Goal: Check status

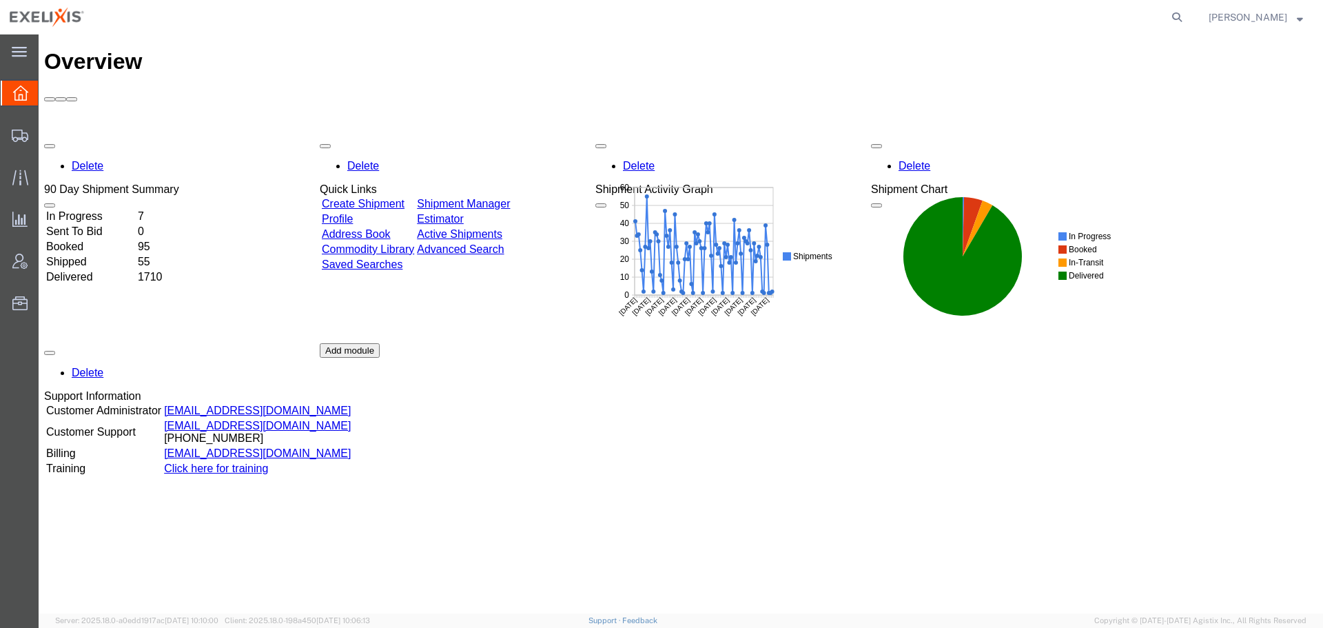
click at [533, 28] on div at bounding box center [641, 17] width 1095 height 34
click at [605, 21] on div at bounding box center [641, 17] width 1095 height 34
click at [48, 181] on span "Traffic" at bounding box center [43, 177] width 10 height 28
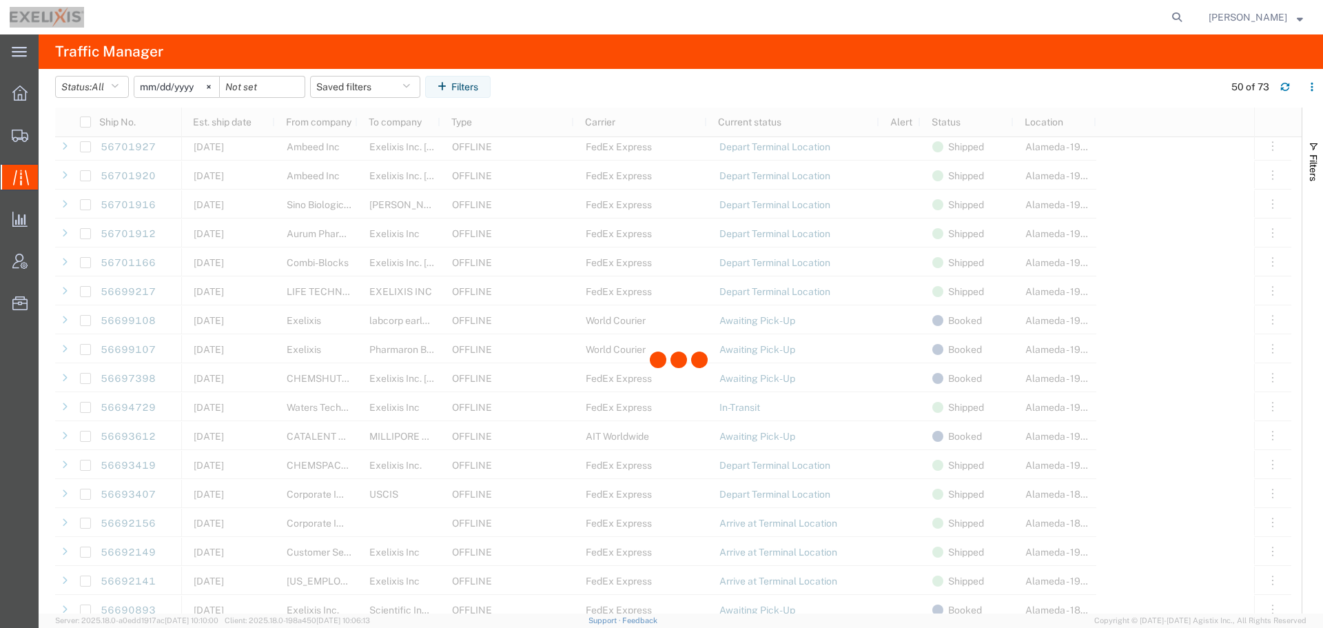
scroll to position [827, 0]
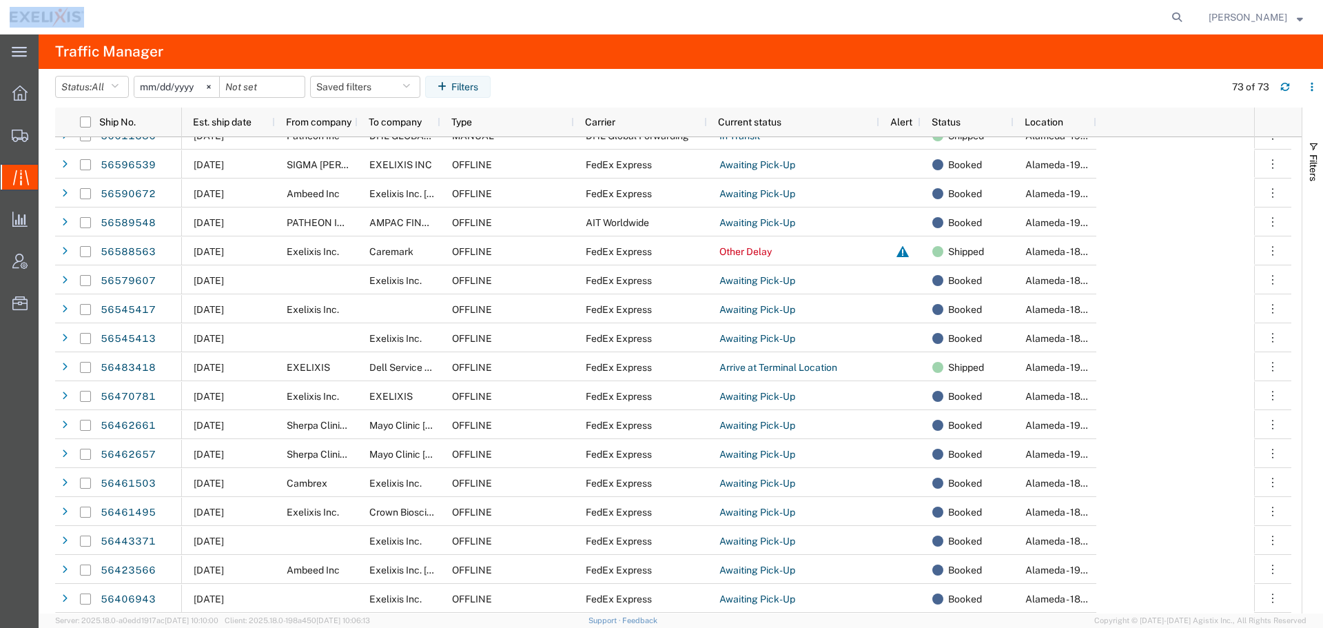
click at [422, 17] on div at bounding box center [641, 17] width 1095 height 34
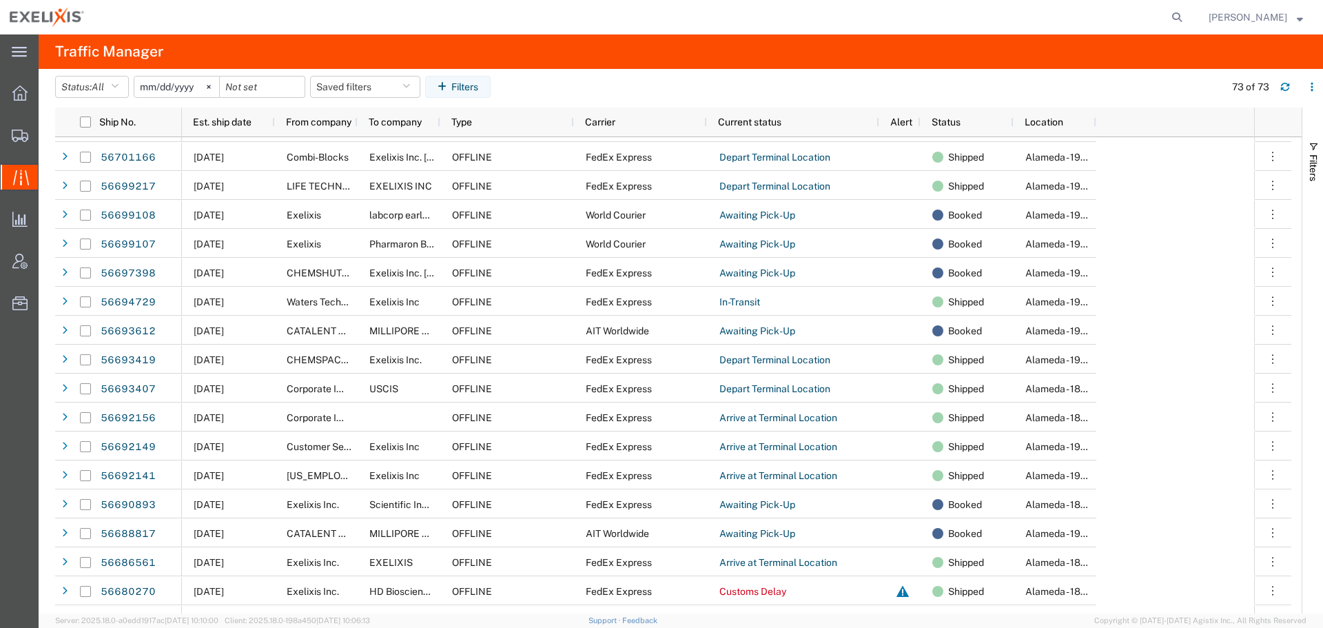
scroll to position [593, 0]
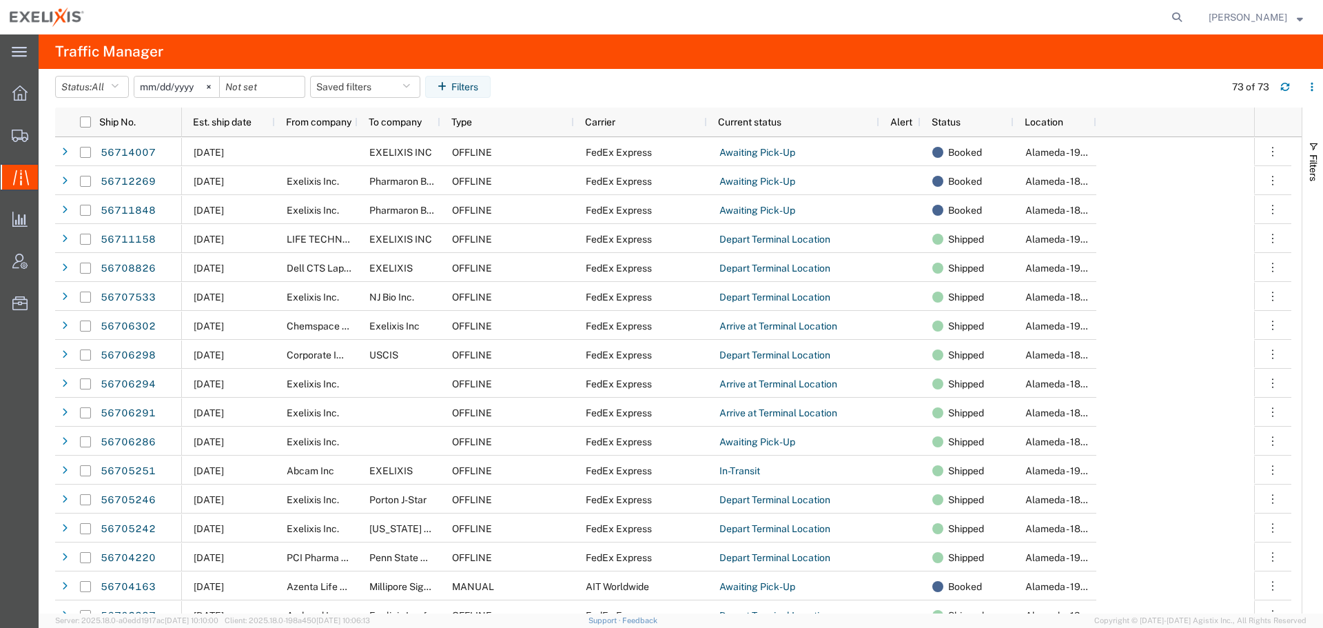
click at [518, 23] on div at bounding box center [641, 17] width 1095 height 34
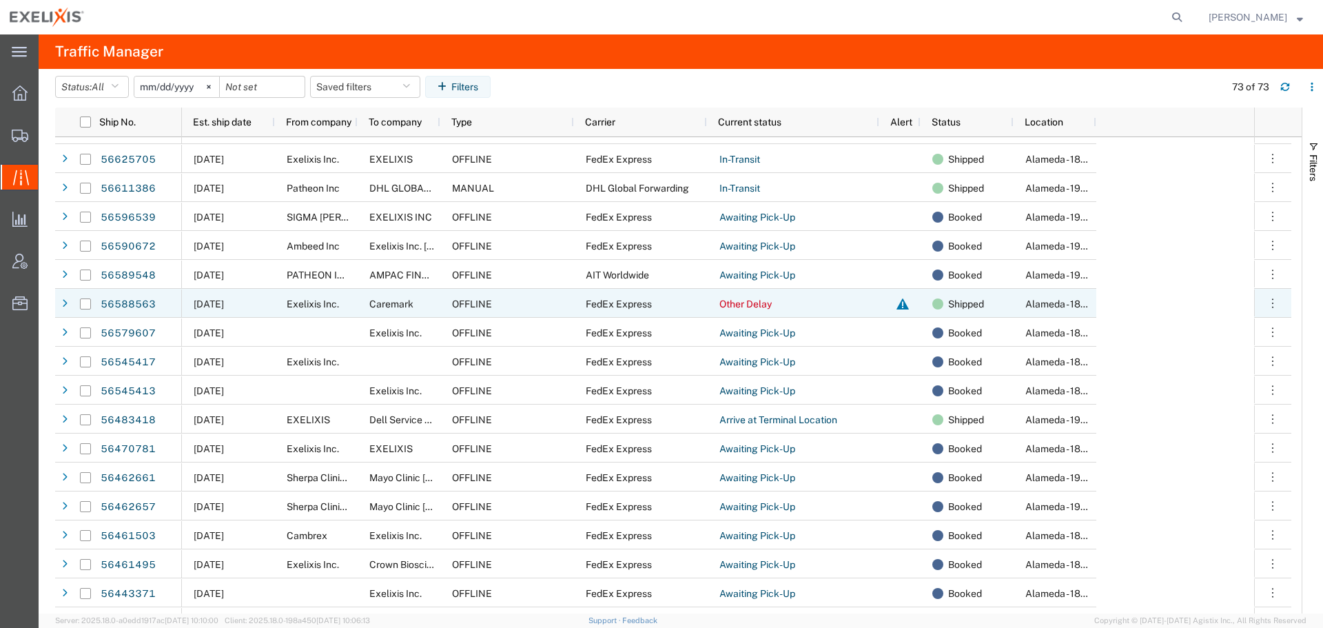
scroll to position [1637, 0]
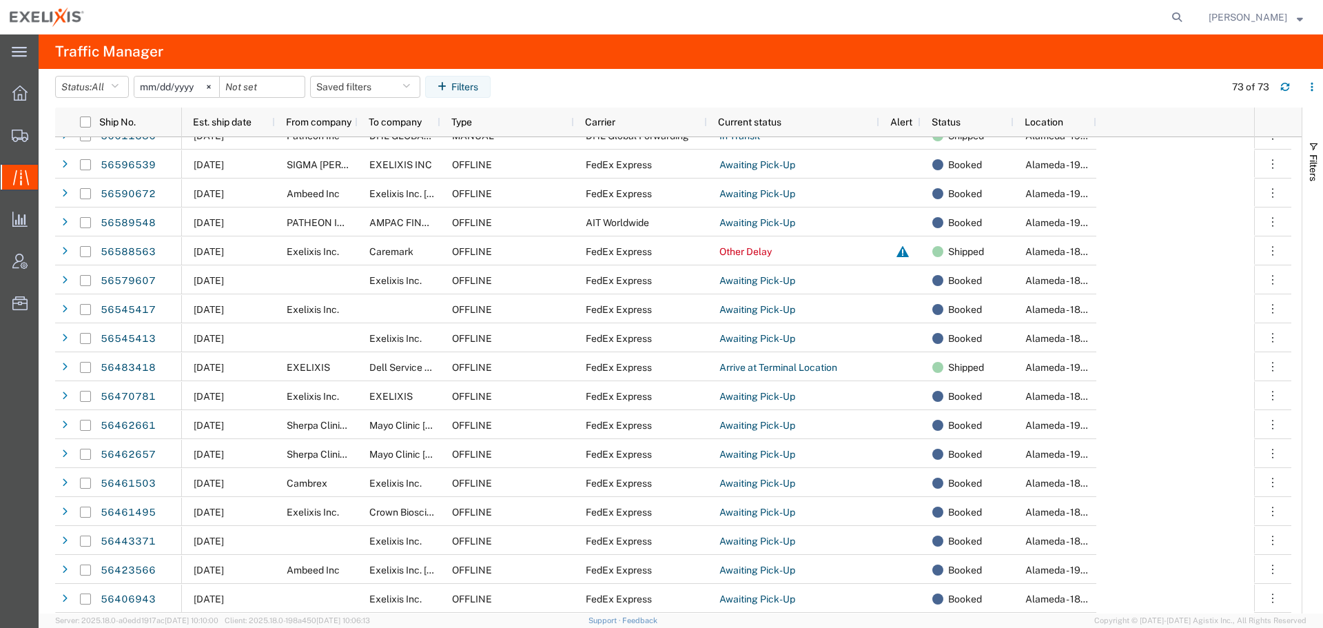
click at [457, 22] on div at bounding box center [641, 17] width 1095 height 34
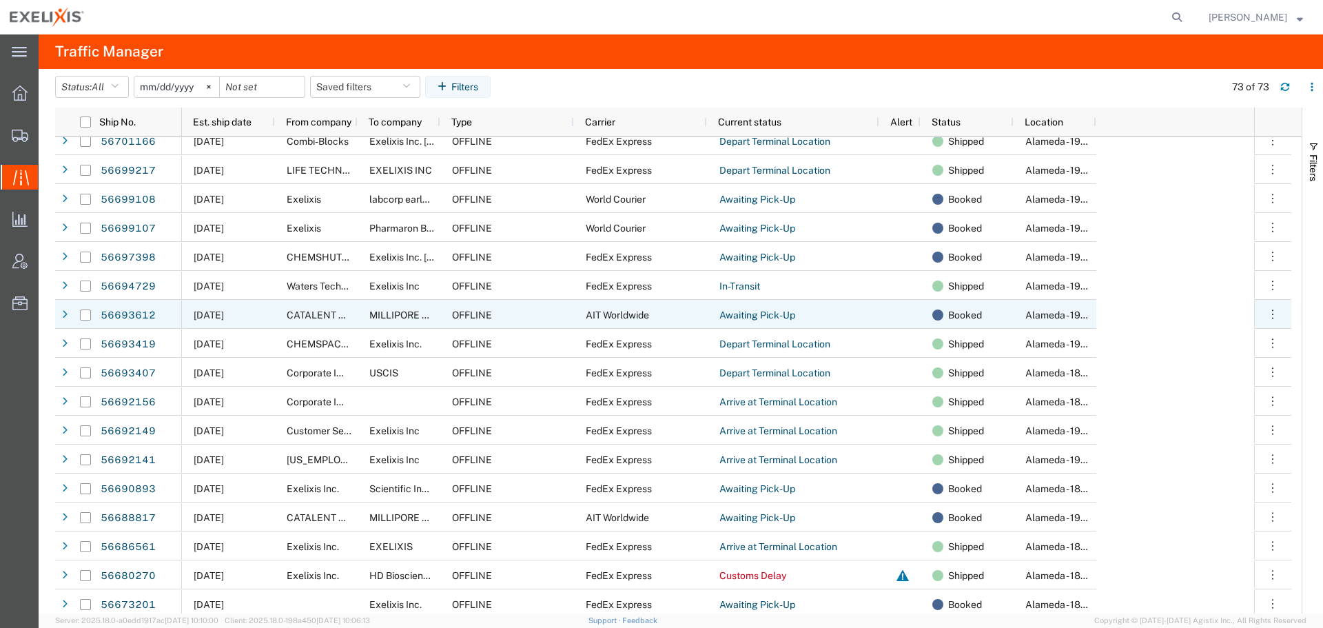
scroll to position [810, 0]
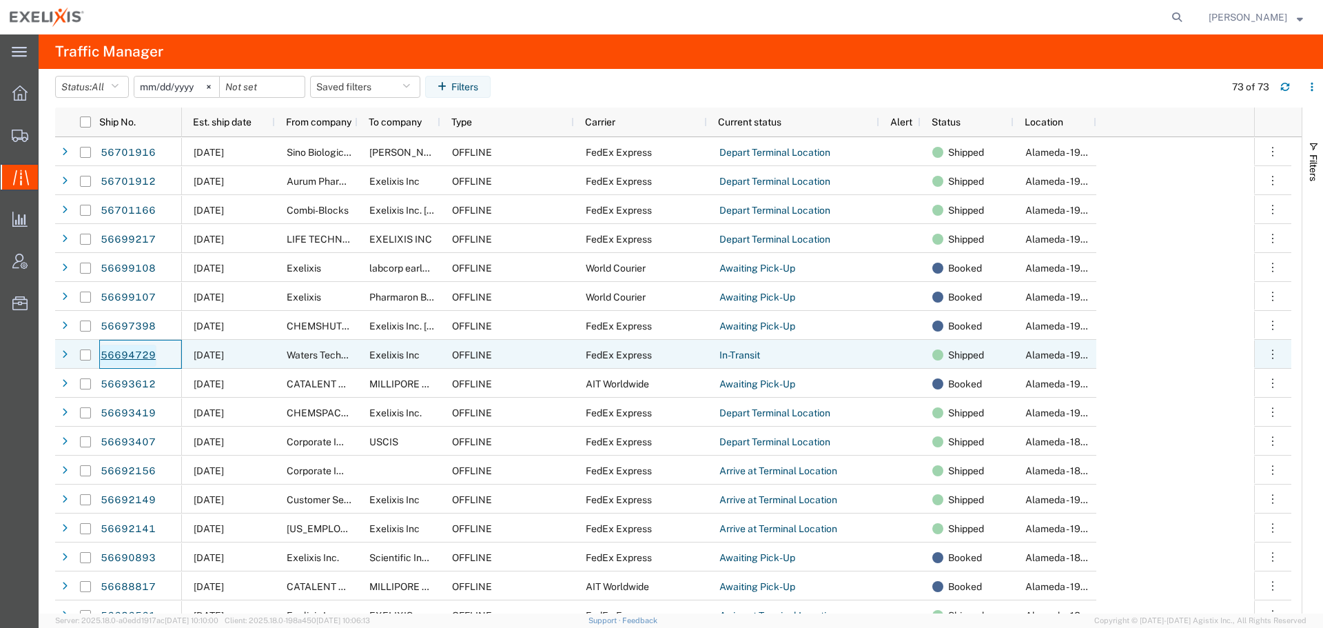
click at [141, 350] on link "56694729" at bounding box center [128, 356] width 57 height 22
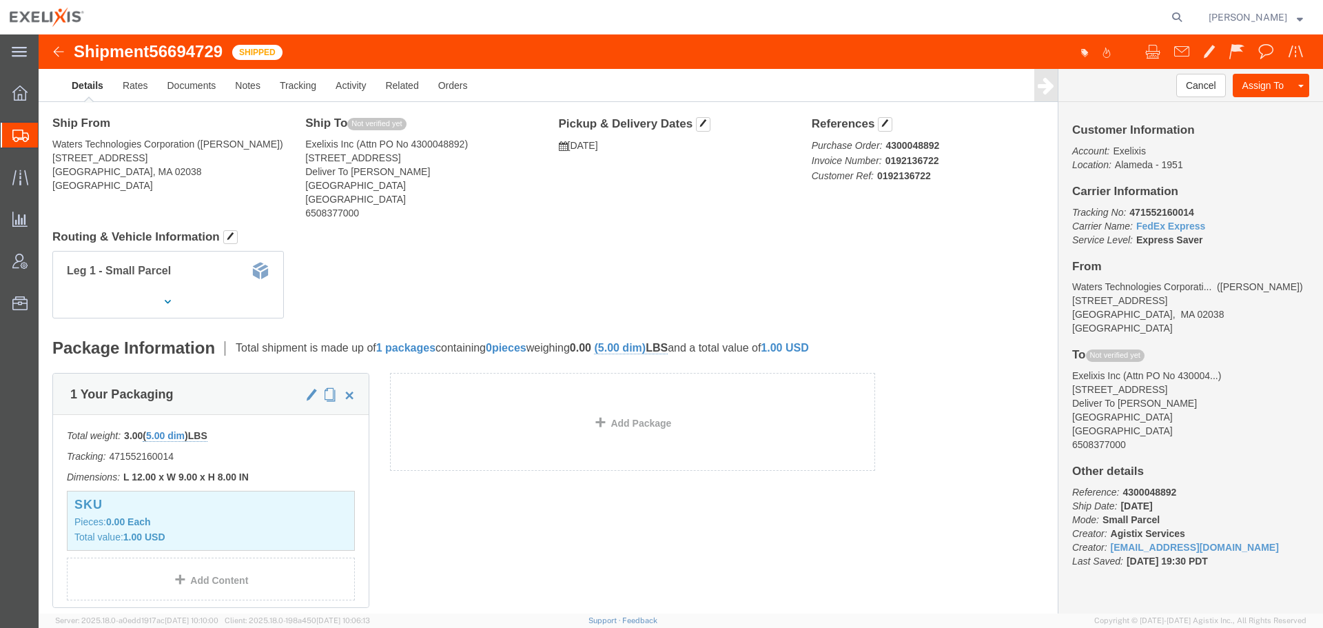
scroll to position [69, 0]
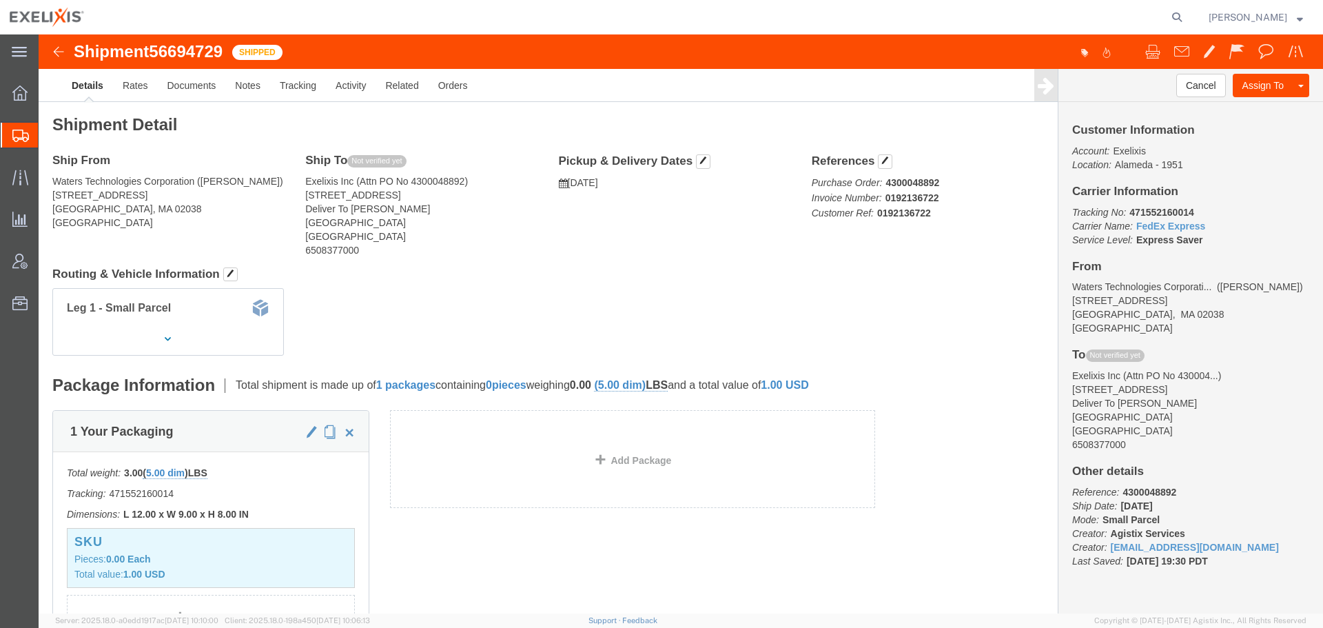
click div "Shipment Detail Ship From Waters Technologies Corporation ([PERSON_NAME]) [STRE…"
click div "Leg 1 - Small Parcel"
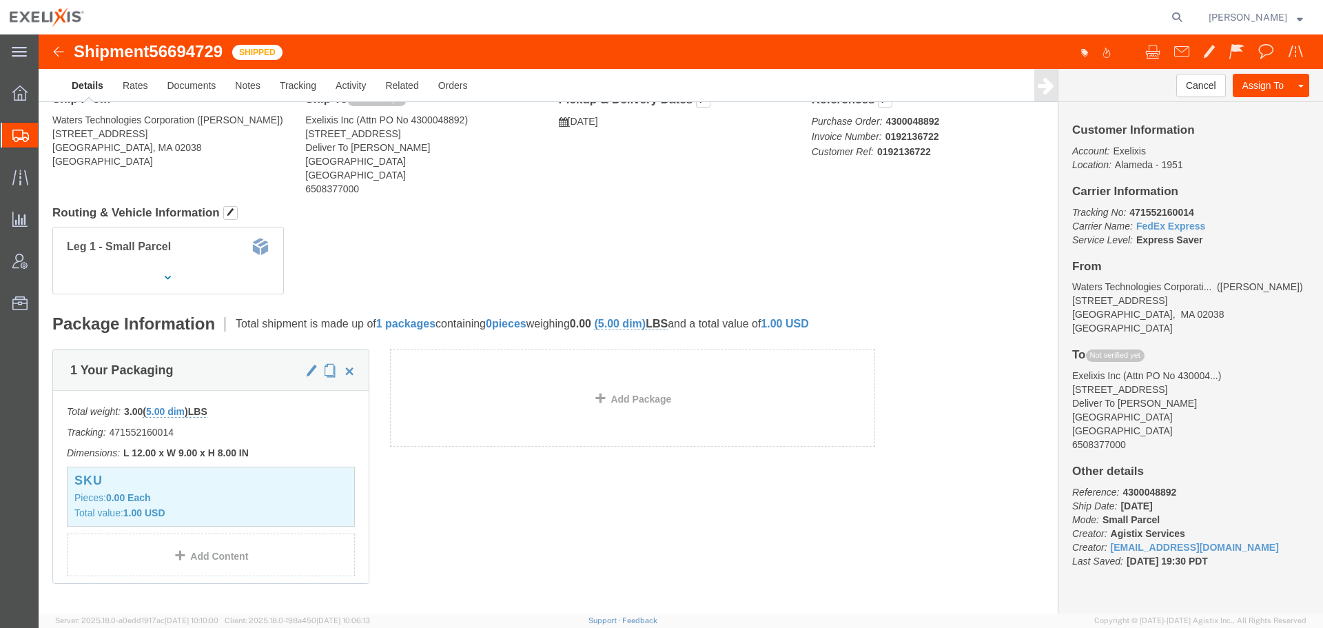
scroll to position [0, 0]
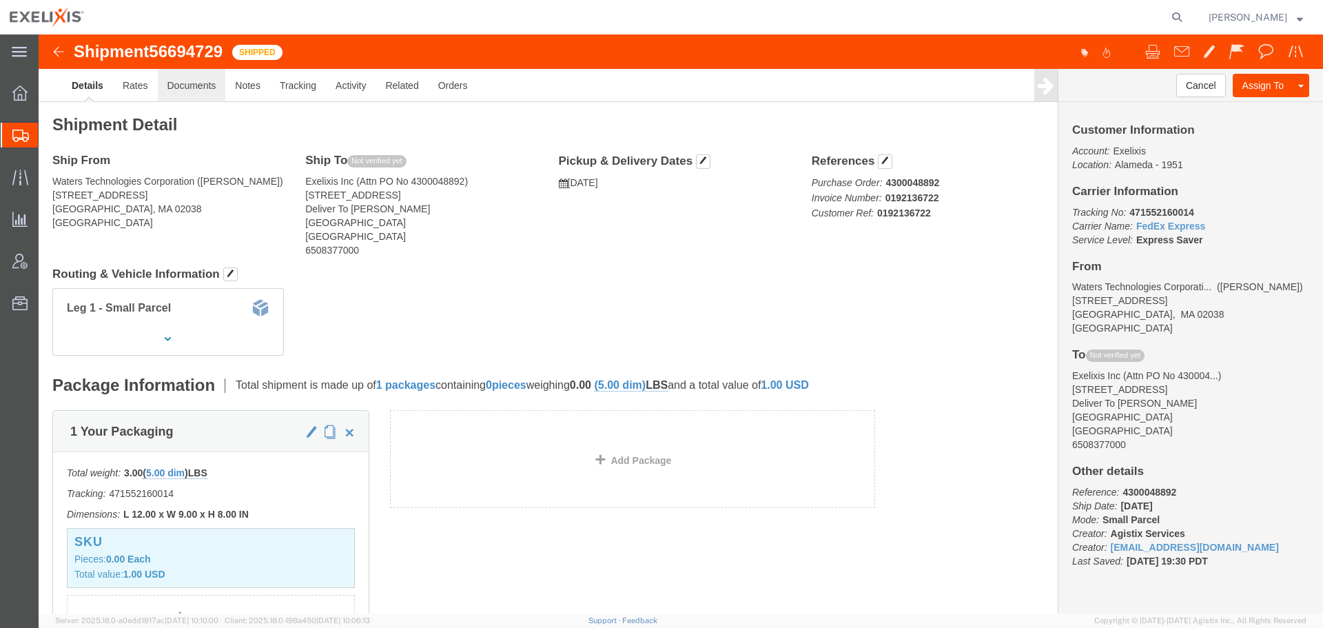
click link "Documents"
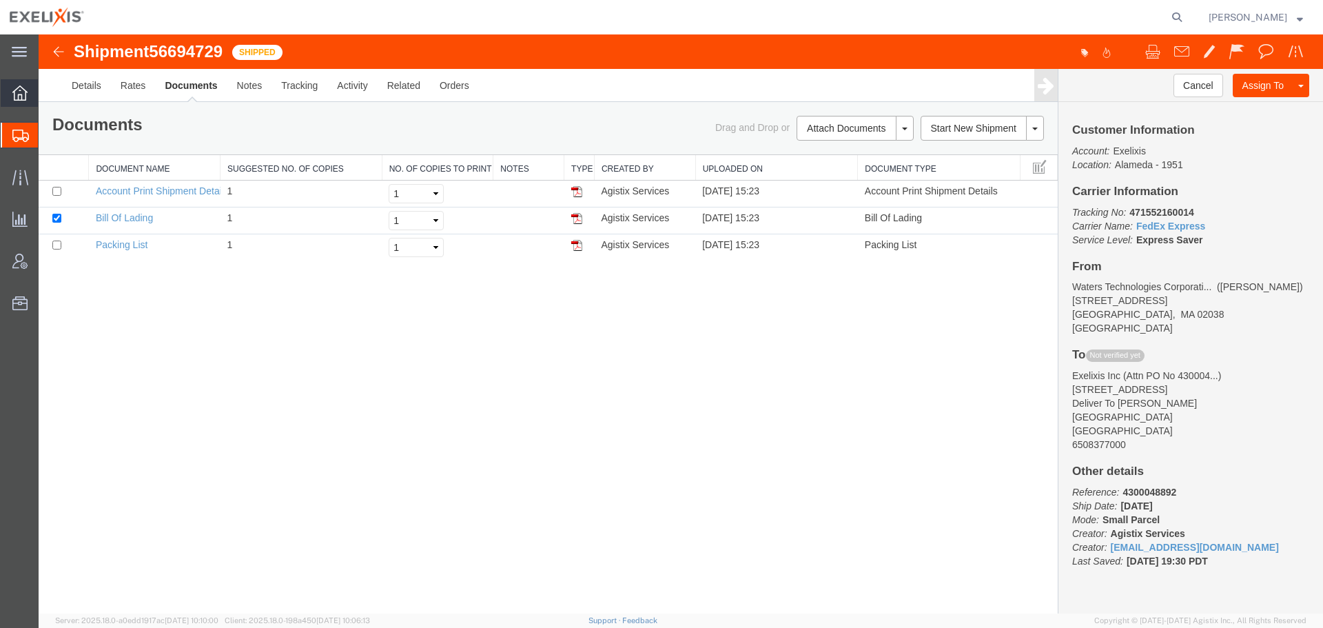
click at [23, 88] on icon at bounding box center [19, 92] width 15 height 15
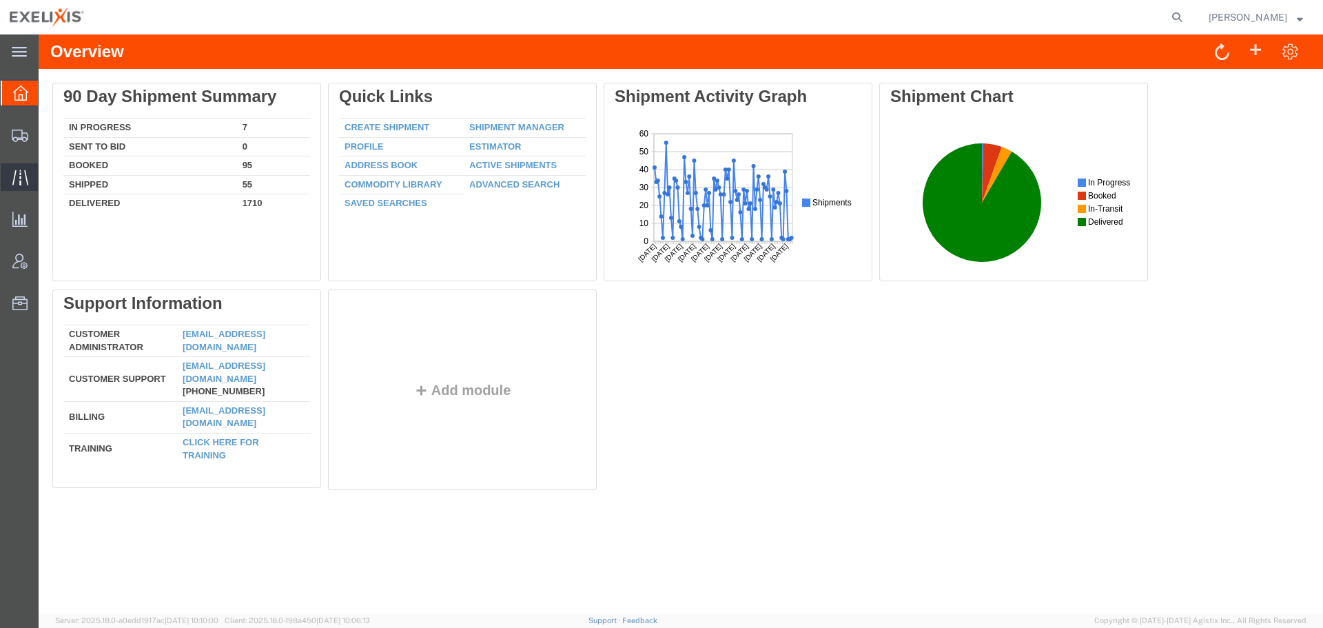
click at [48, 174] on span "Traffic" at bounding box center [43, 177] width 10 height 28
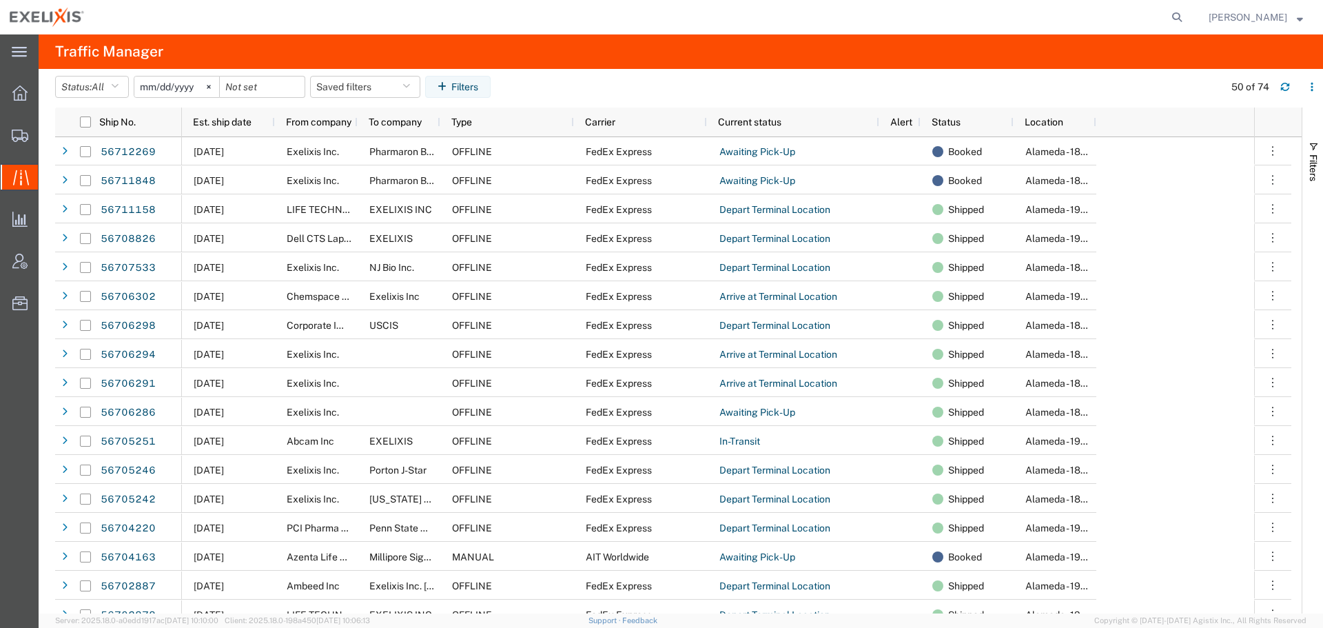
scroll to position [136, 0]
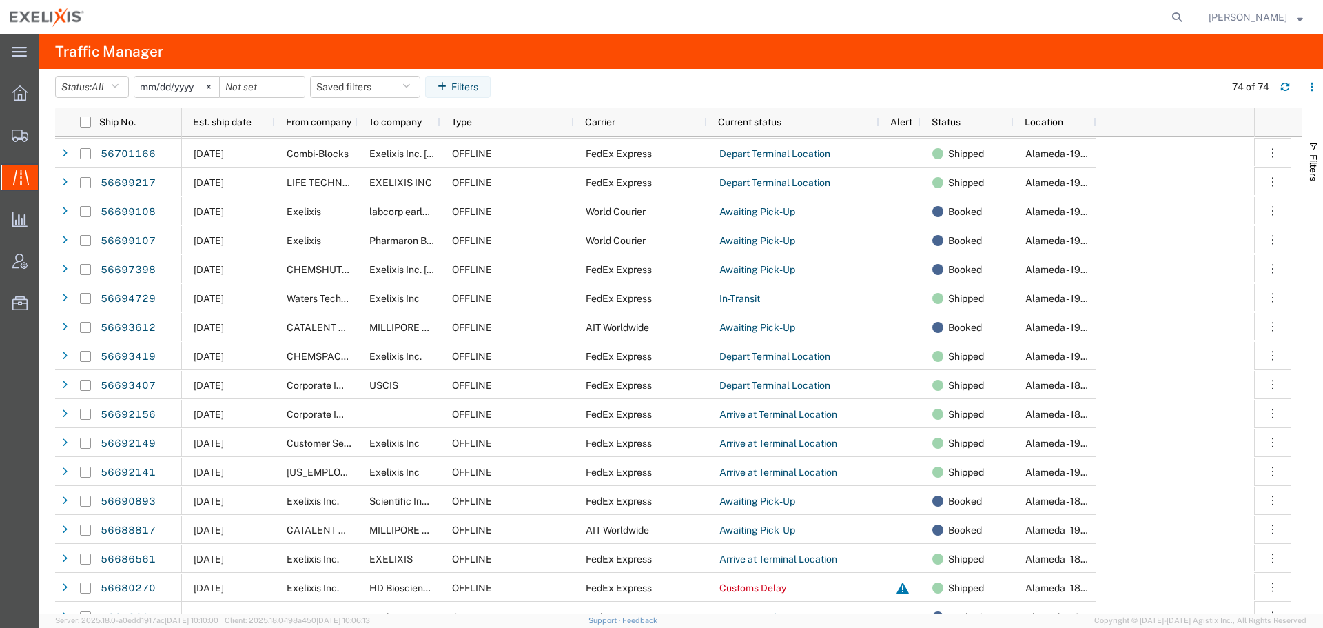
click at [1218, 301] on div "[DATE] Global LS Solutions [GEOGRAPHIC_DATA] LLC EXELIXIS INC OFFLINE FedEx Exp…" at bounding box center [718, 312] width 1072 height 2142
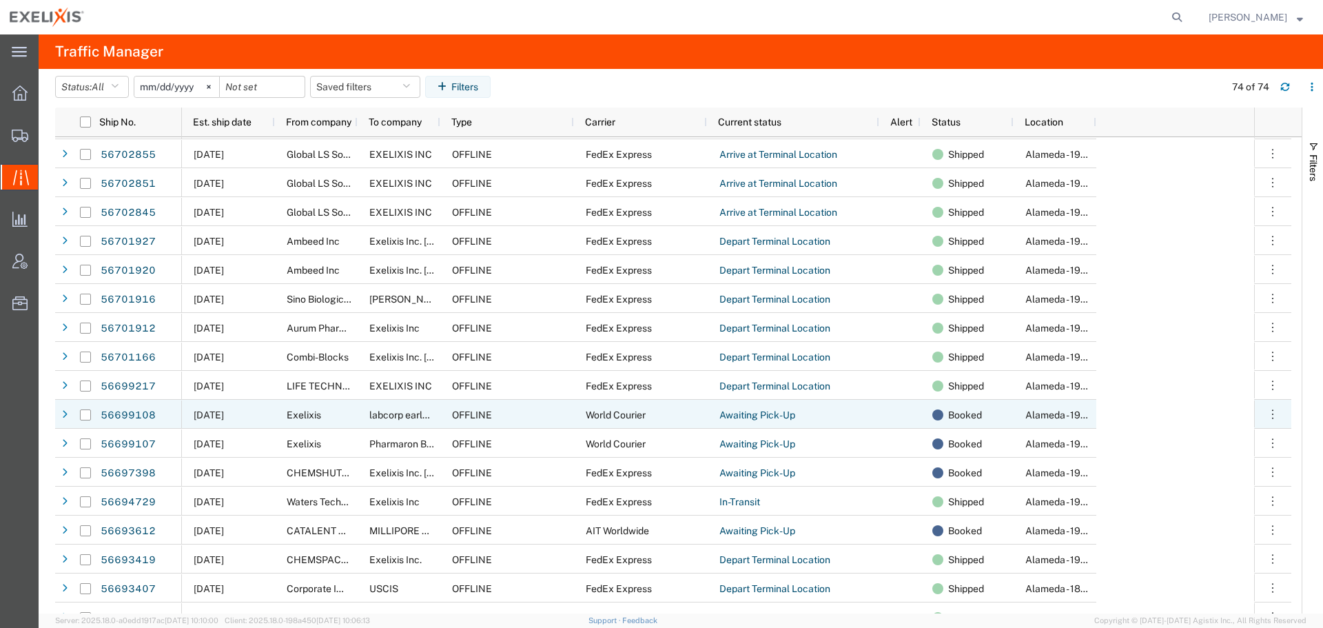
scroll to position [757, 0]
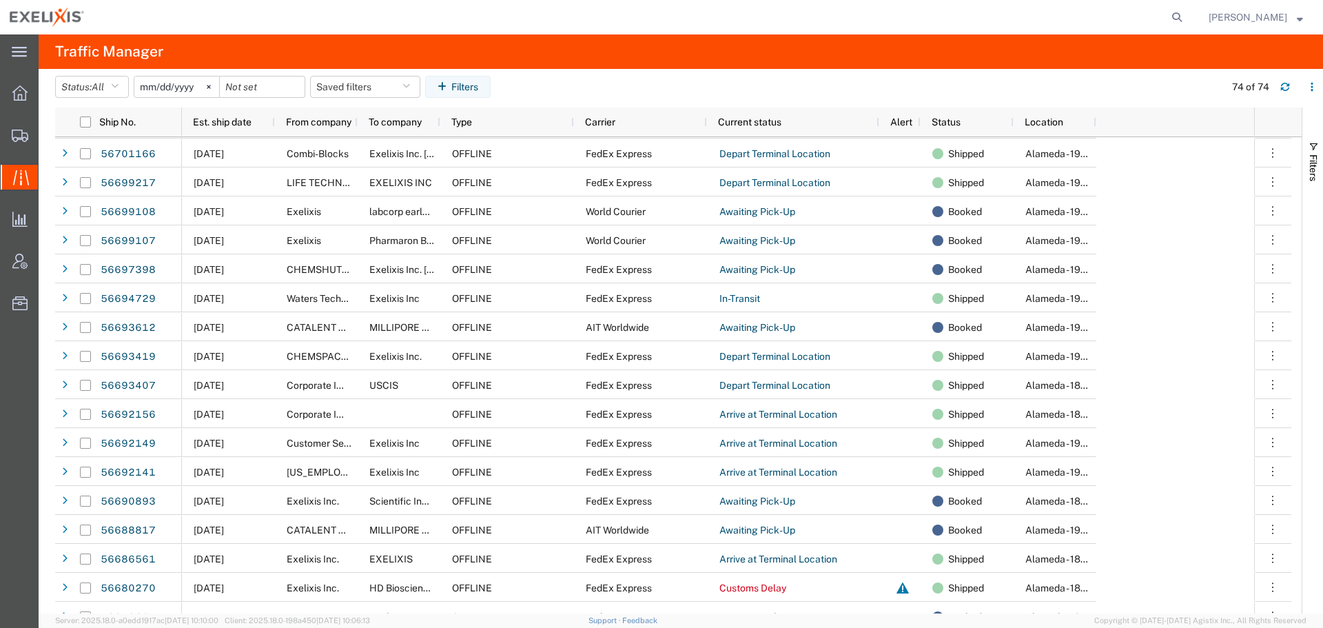
click at [859, 83] on agx-table-filter-chips "Status: All All Arrive at Delivery Location Arrive at Pick-Up Location Arrive a…" at bounding box center [636, 92] width 1163 height 32
click at [443, 14] on div at bounding box center [641, 17] width 1095 height 34
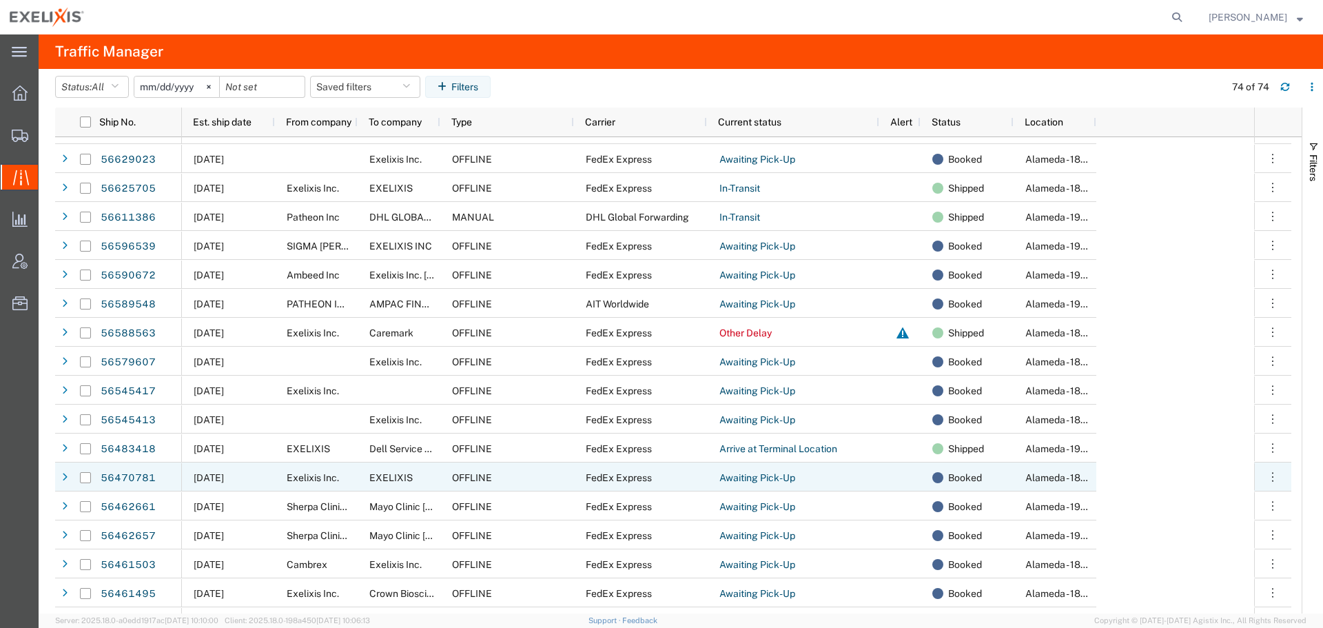
scroll to position [1666, 0]
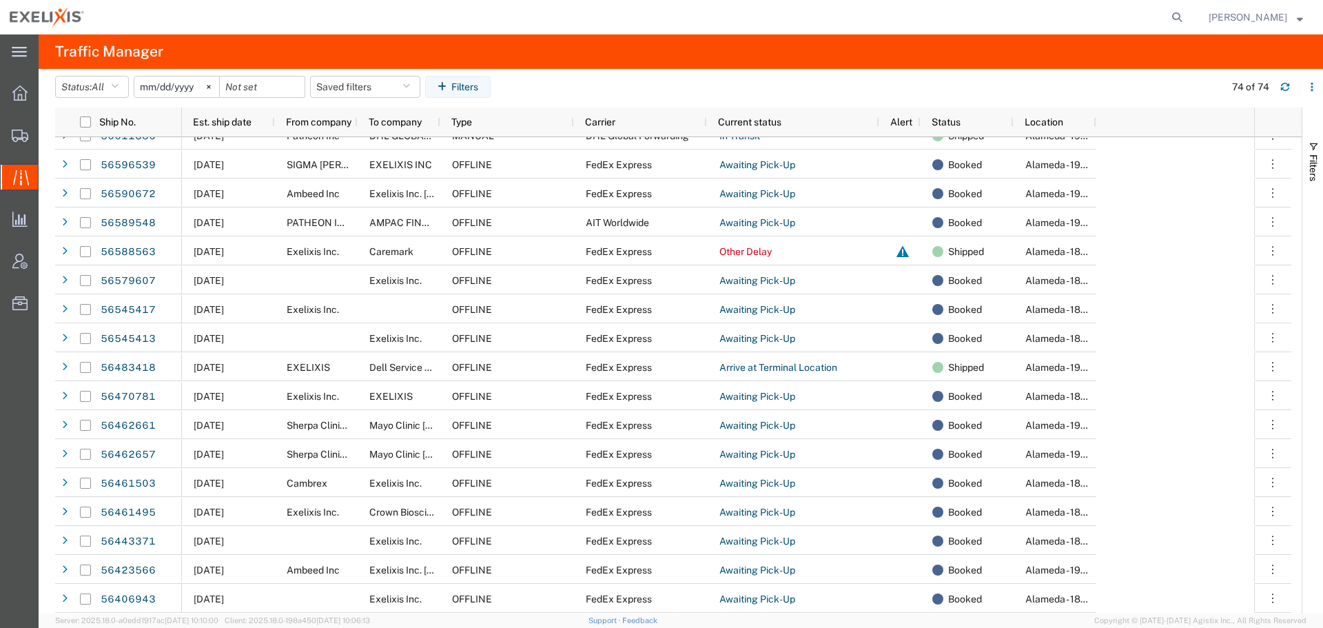
drag, startPoint x: 431, startPoint y: 10, endPoint x: 464, endPoint y: 2, distance: 33.4
click at [431, 10] on div at bounding box center [641, 17] width 1095 height 34
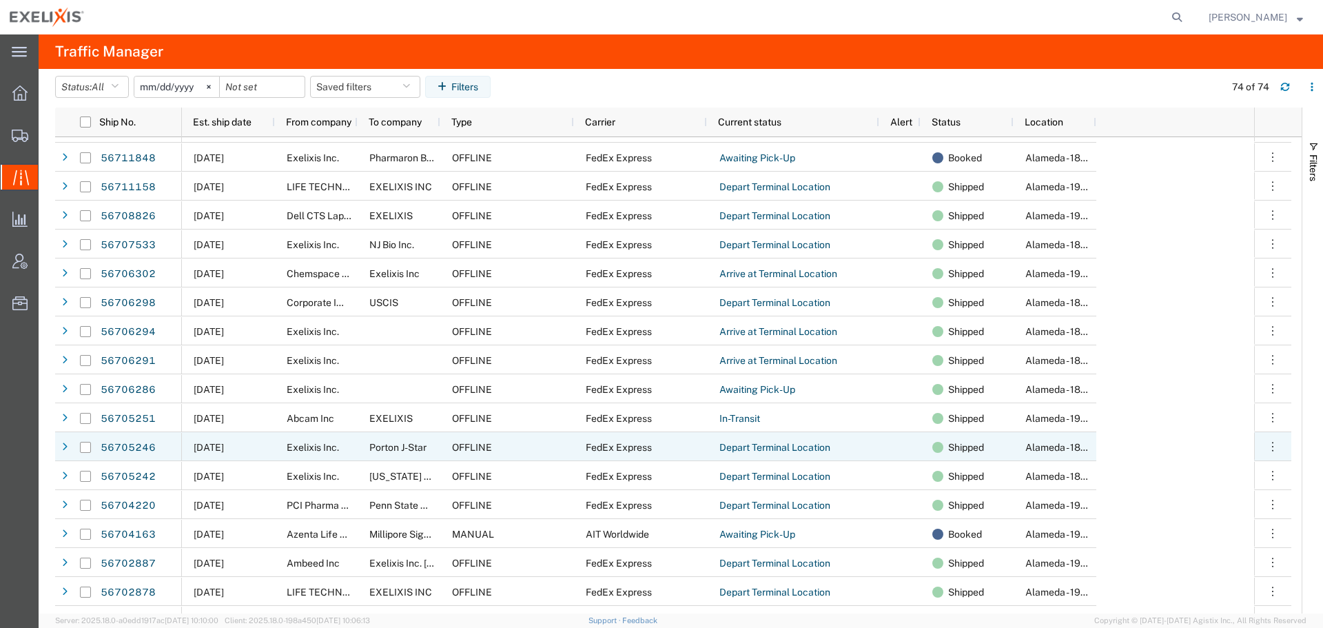
scroll to position [43, 0]
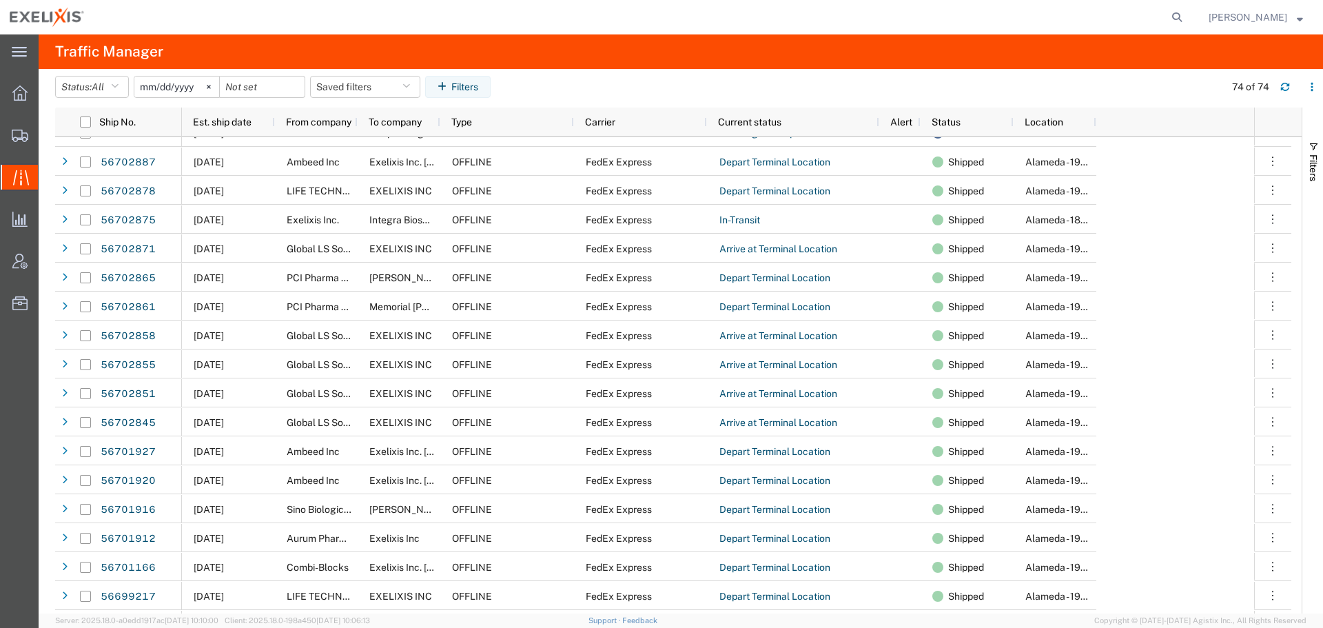
click at [455, 19] on div at bounding box center [641, 17] width 1095 height 34
click at [467, 32] on div at bounding box center [641, 17] width 1095 height 34
click at [489, 23] on div at bounding box center [641, 17] width 1095 height 34
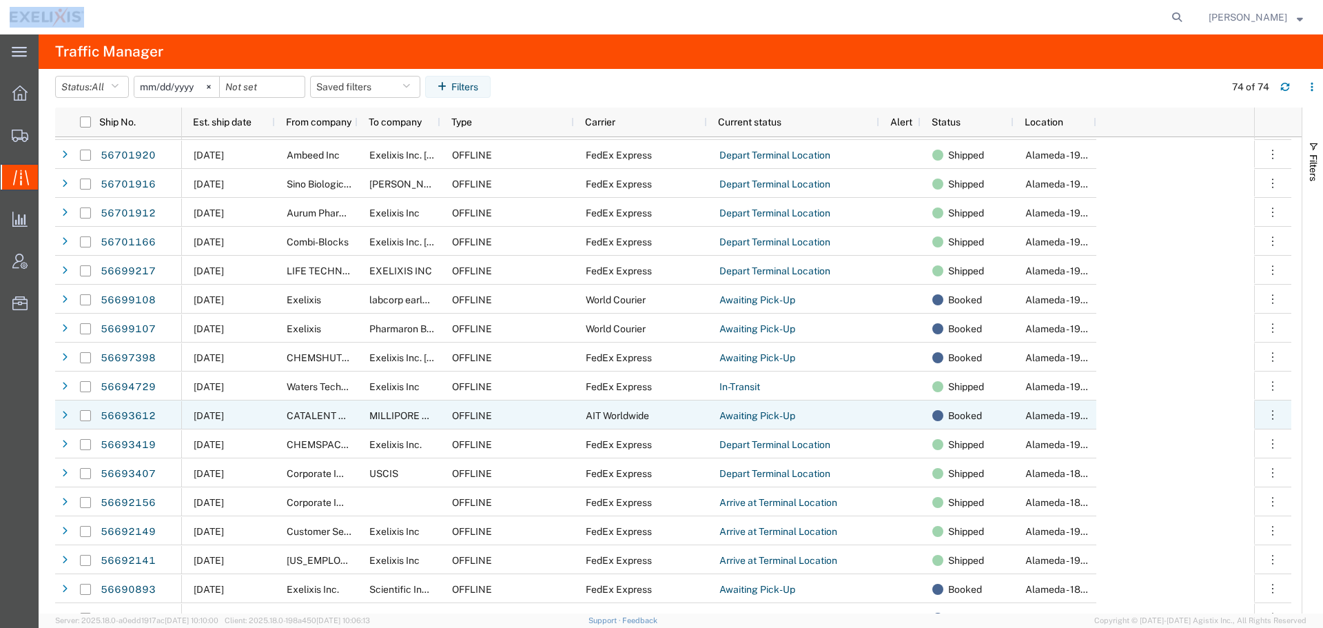
scroll to position [689, 0]
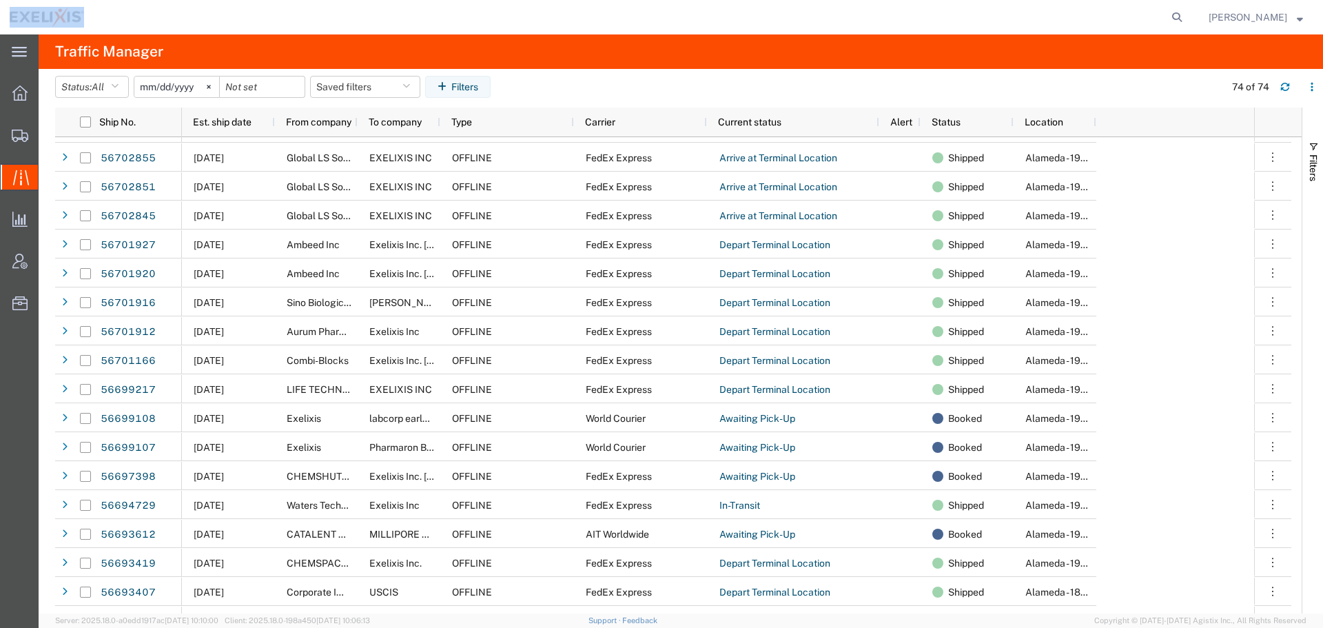
click at [606, 19] on div at bounding box center [641, 17] width 1095 height 34
click at [877, 76] on agx-table-filter-chips "Status: All All Arrive at Delivery Location Arrive at Pick-Up Location Arrive a…" at bounding box center [636, 92] width 1163 height 32
click at [772, 24] on agx-global-search at bounding box center [968, 17] width 441 height 34
